Goal: Find specific page/section: Find specific page/section

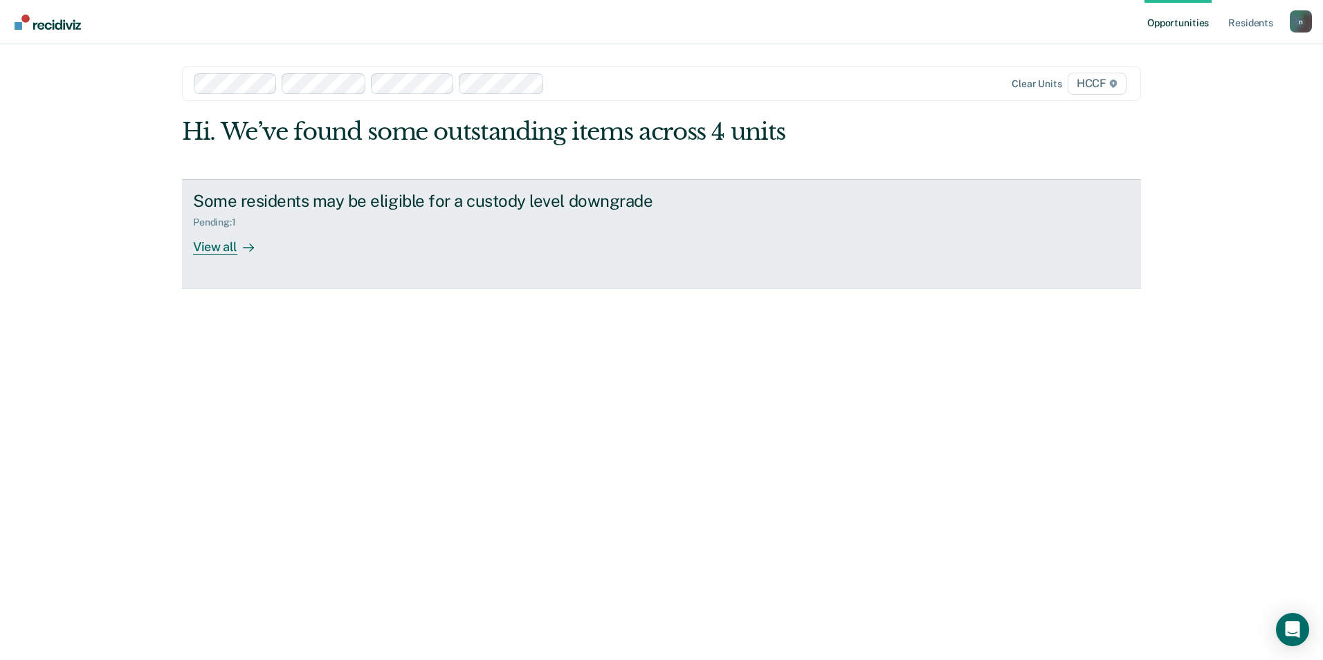
click at [218, 252] on div "View all" at bounding box center [232, 241] width 78 height 27
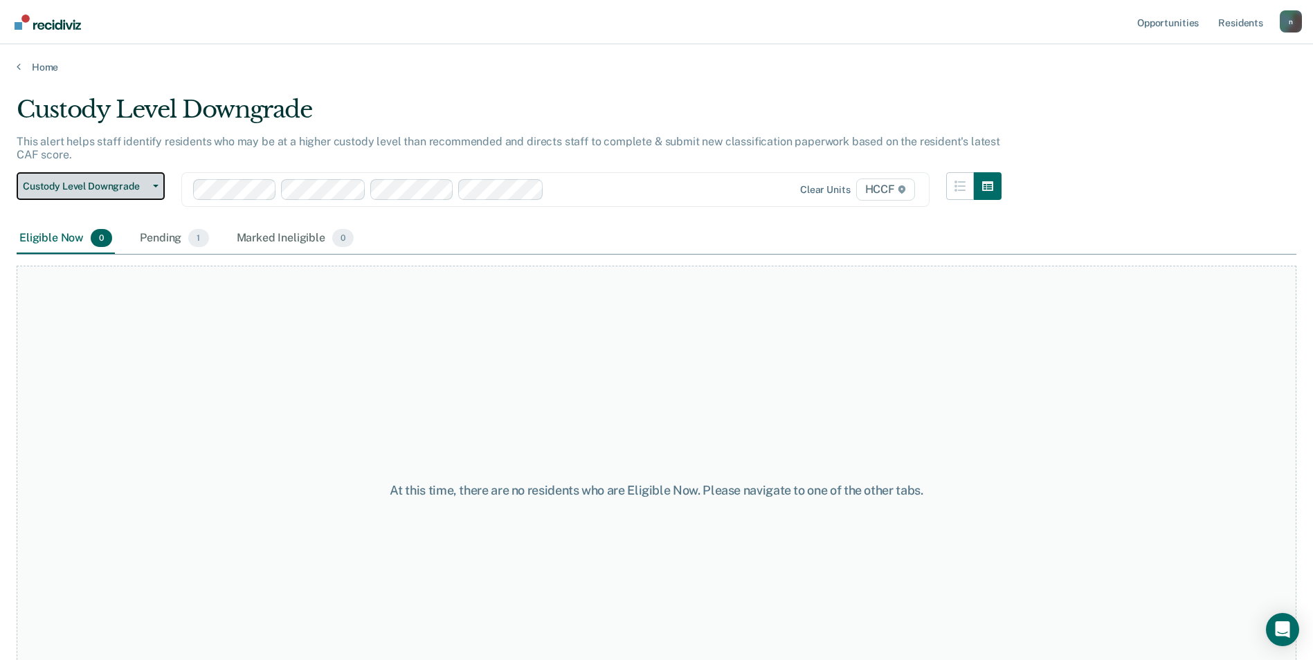
click at [141, 183] on span "Custody Level Downgrade" at bounding box center [85, 187] width 125 height 12
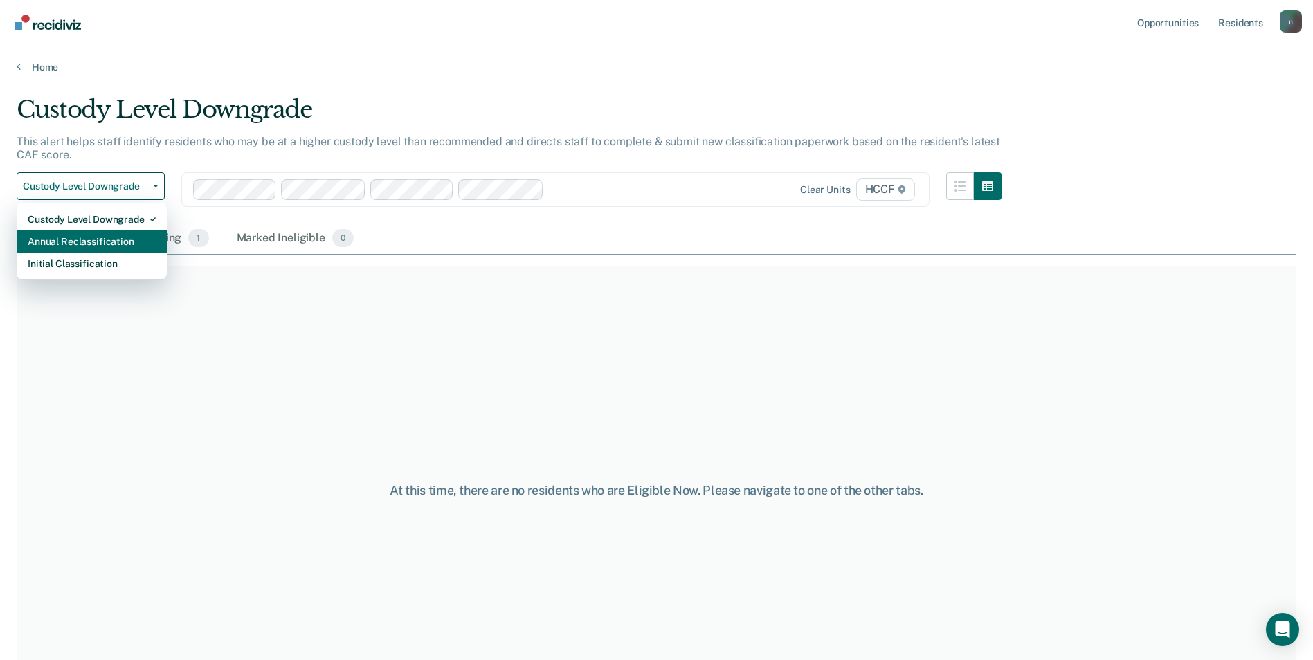
click at [118, 237] on div "Annual Reclassification" at bounding box center [92, 241] width 128 height 22
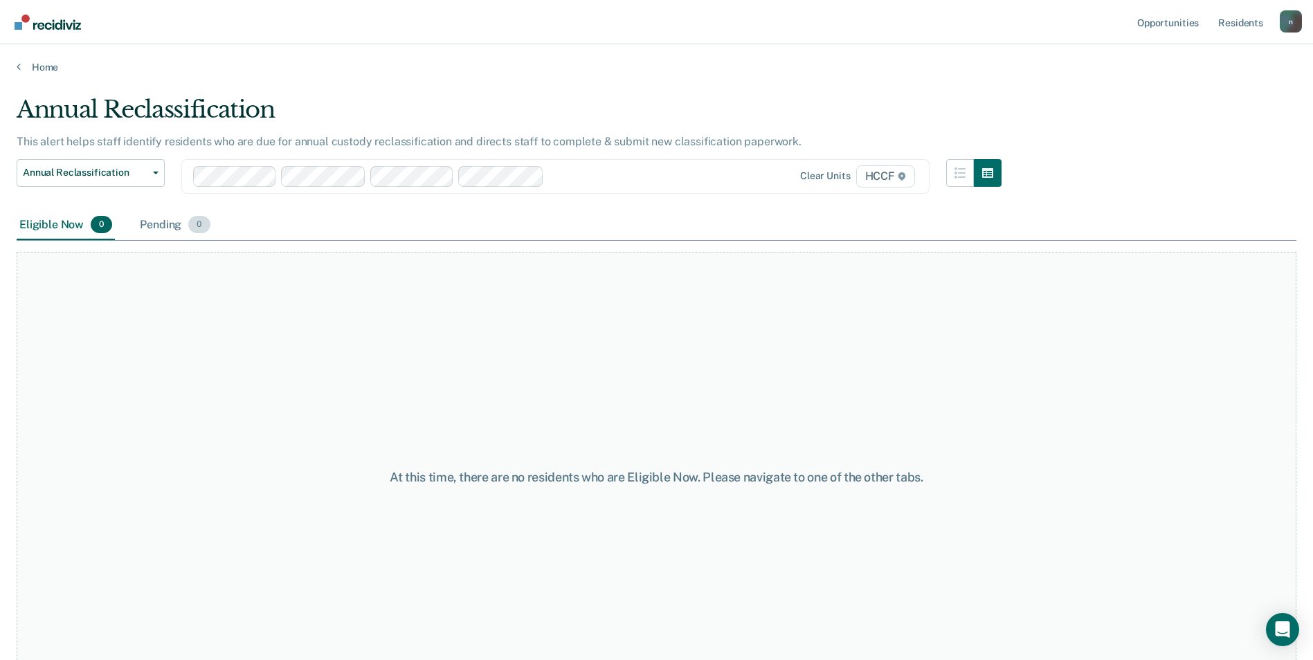
click at [178, 229] on div "Pending 0" at bounding box center [174, 225] width 75 height 30
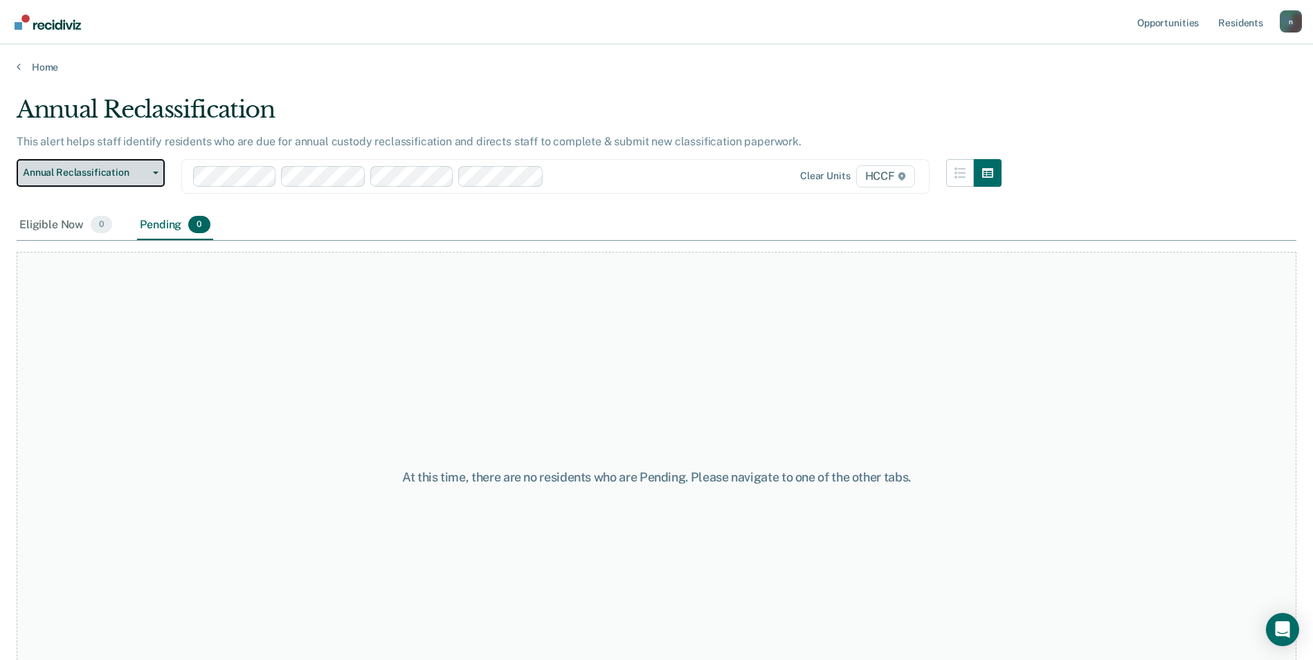
click at [107, 177] on span "Annual Reclassification" at bounding box center [85, 173] width 125 height 12
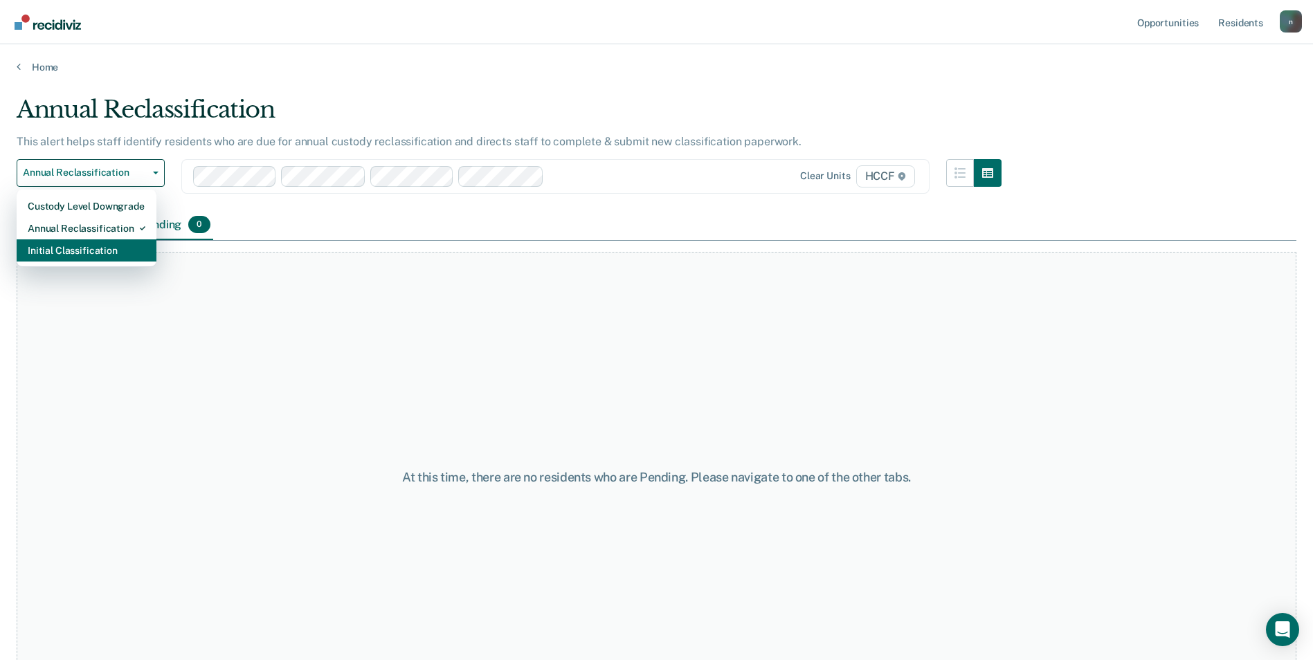
click at [105, 253] on div "Initial Classification" at bounding box center [87, 250] width 118 height 22
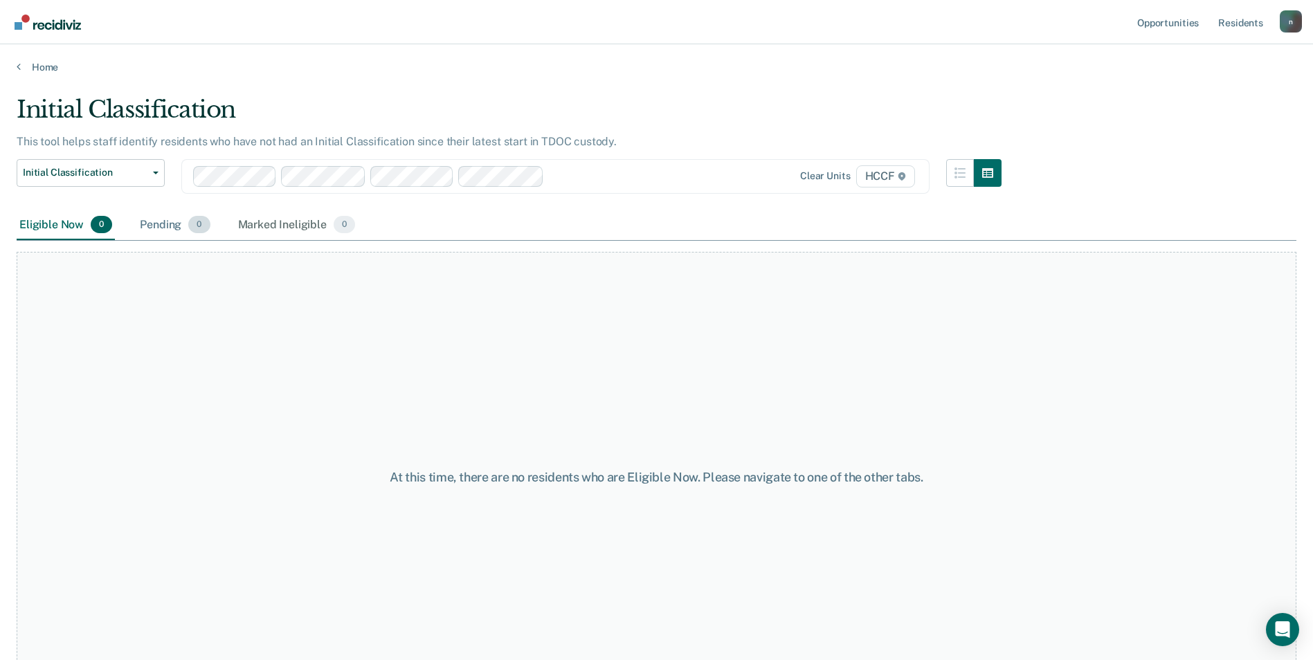
click at [176, 228] on div "Pending 0" at bounding box center [174, 225] width 75 height 30
click at [254, 224] on div "Marked Ineligible 0" at bounding box center [296, 225] width 123 height 30
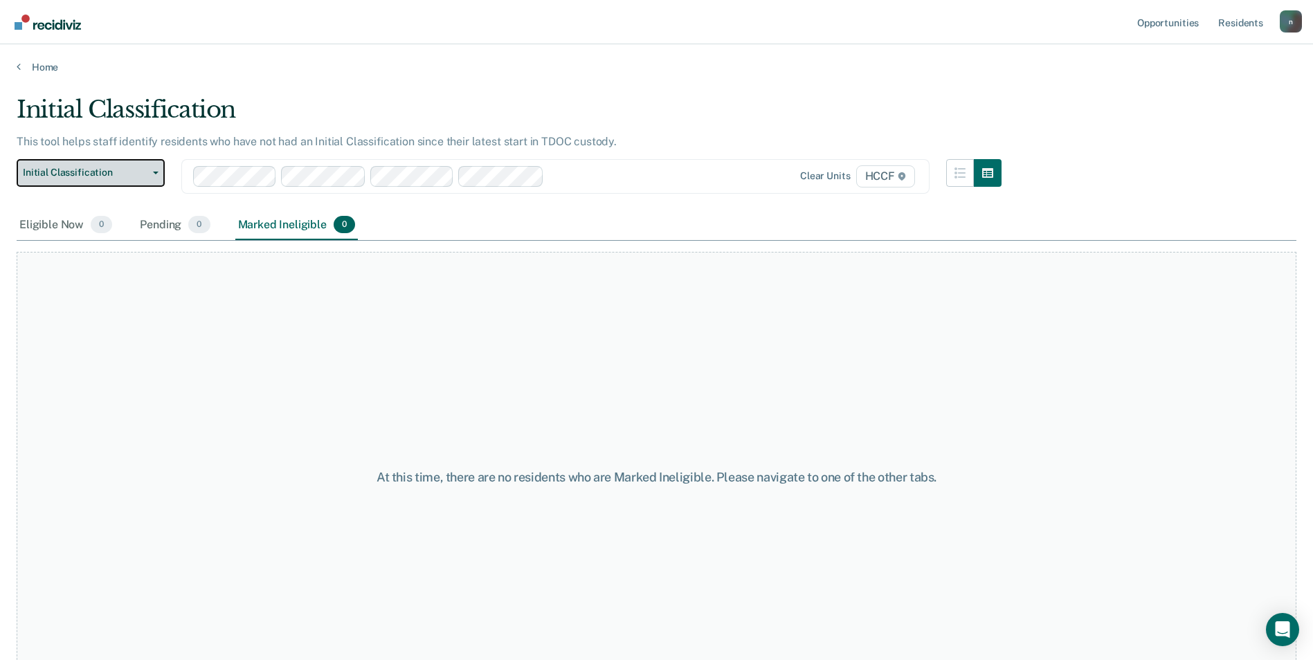
click at [130, 176] on span "Initial Classification" at bounding box center [85, 173] width 125 height 12
click at [282, 232] on div "Marked Ineligible 0" at bounding box center [296, 225] width 123 height 30
click at [258, 255] on div "At this time, there are no residents who are Marked Ineligible. Please navigate…" at bounding box center [657, 477] width 1280 height 450
